Goal: Register for event/course

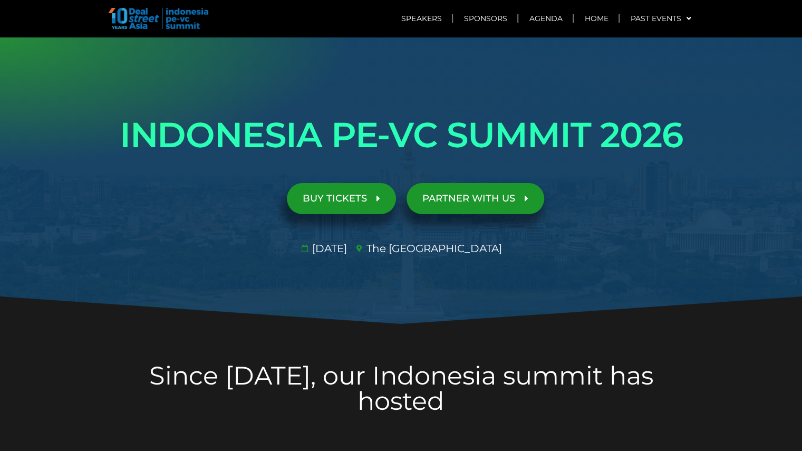
click at [76, 203] on div at bounding box center [401, 181] width 802 height 288
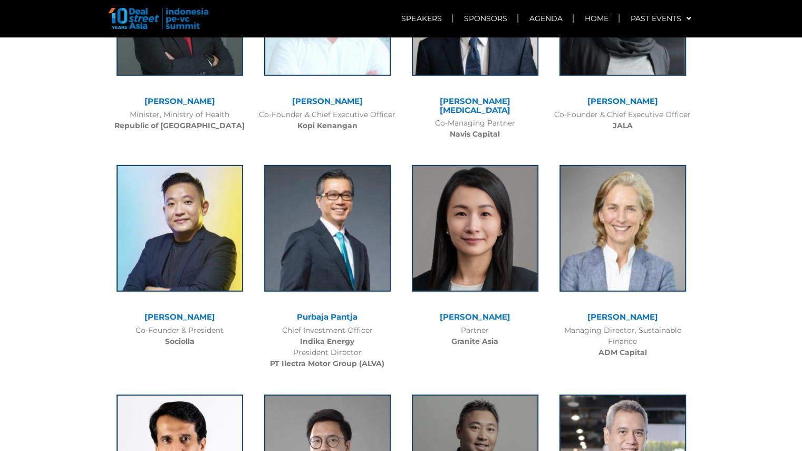
scroll to position [1772, 0]
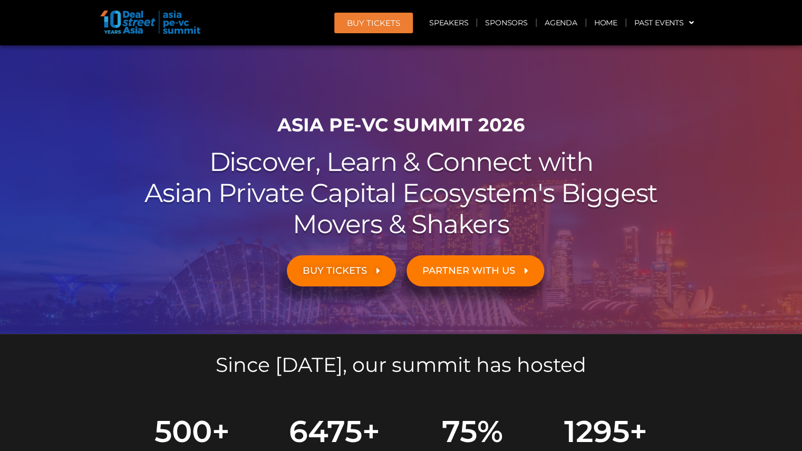
click at [62, 245] on div at bounding box center [401, 189] width 802 height 288
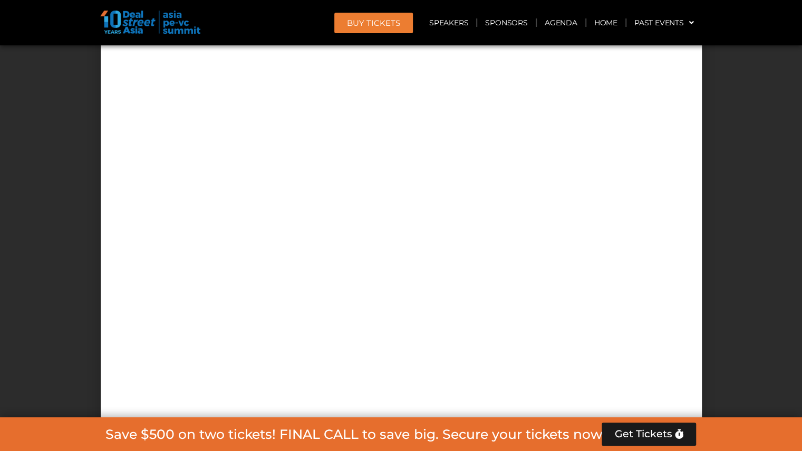
scroll to position [5169, 0]
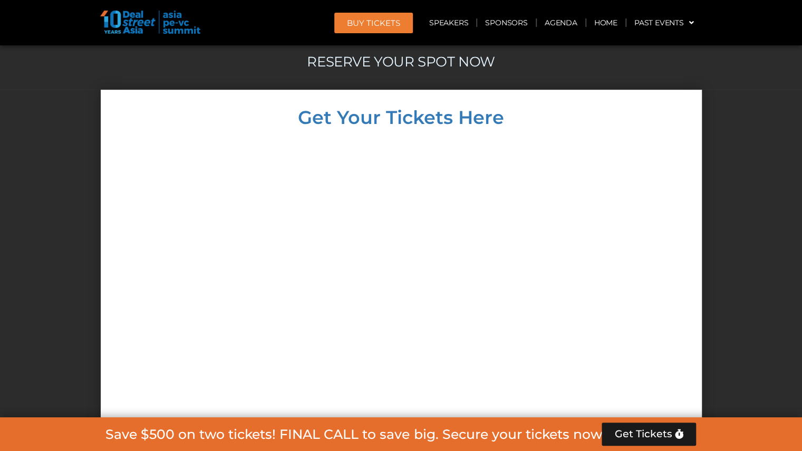
click at [773, 330] on div at bounding box center [401, 358] width 802 height 537
